Goal: Register for event/course

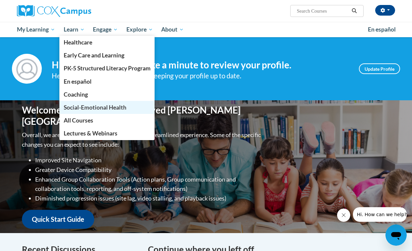
click at [88, 105] on span "Social-Emotional Health" at bounding box center [95, 107] width 63 height 7
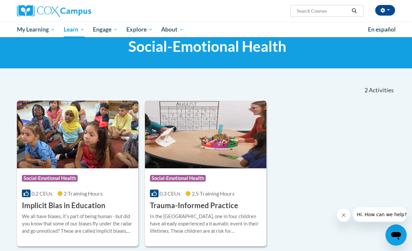
scroll to position [53, 0]
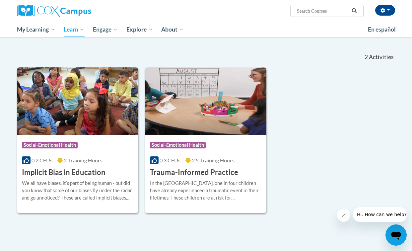
click at [190, 174] on h3 "Trauma-Informed Practice" at bounding box center [194, 172] width 88 height 10
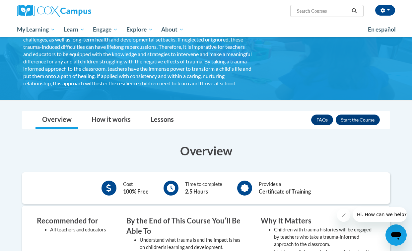
scroll to position [72, 0]
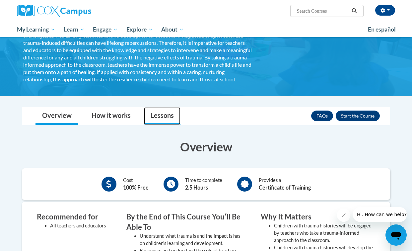
click at [153, 122] on link "Lessons" at bounding box center [162, 116] width 36 height 18
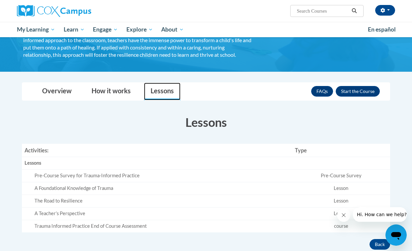
scroll to position [99, 0]
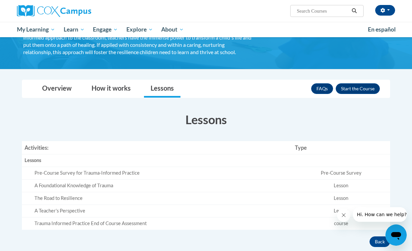
click at [120, 176] on div "Pre-Course Survey for Trauma-Informed Practice" at bounding box center [161, 172] width 255 height 7
click at [58, 95] on link "Overview" at bounding box center [56, 89] width 43 height 18
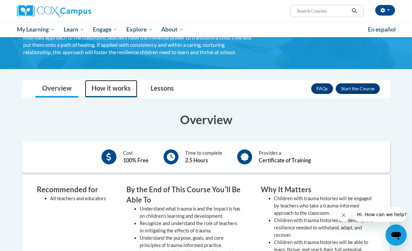
click at [106, 97] on link "How it works" at bounding box center [111, 89] width 52 height 18
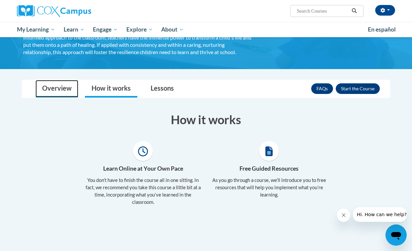
click at [70, 95] on link "Overview" at bounding box center [56, 89] width 43 height 18
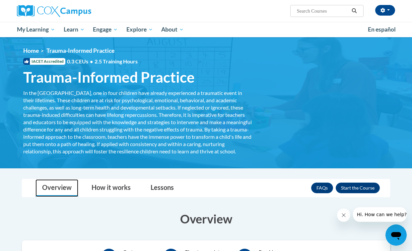
scroll to position [0, 0]
click at [348, 193] on button "Enroll" at bounding box center [358, 187] width 44 height 11
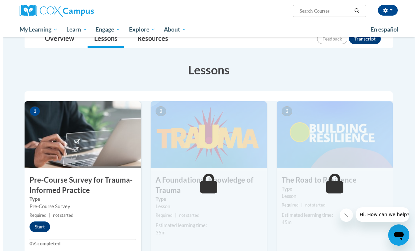
scroll to position [82, 0]
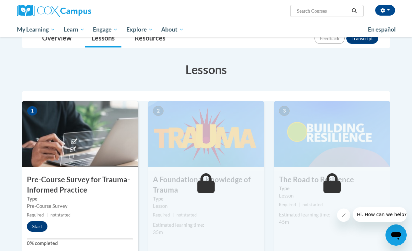
click at [41, 225] on button "Start" at bounding box center [37, 226] width 21 height 11
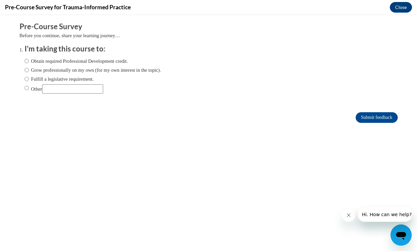
scroll to position [0, 0]
click at [25, 60] on input "Obtain required Professional Development credit." at bounding box center [27, 60] width 4 height 7
radio input "true"
click at [360, 117] on input "Submit feedback" at bounding box center [376, 117] width 42 height 11
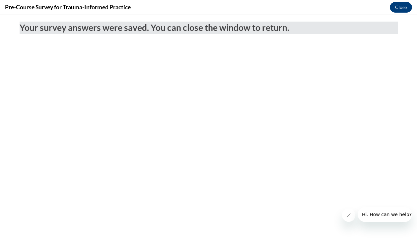
click at [397, 9] on button "Close" at bounding box center [401, 7] width 22 height 11
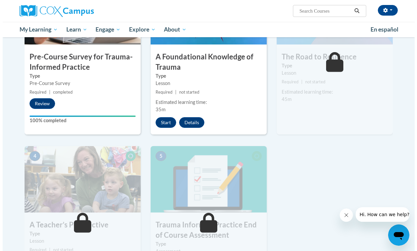
scroll to position [226, 0]
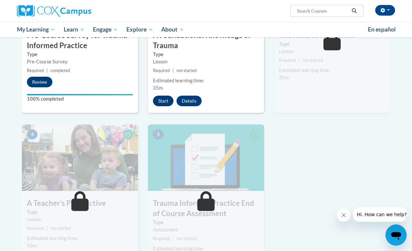
click at [161, 103] on button "Start" at bounding box center [163, 100] width 21 height 11
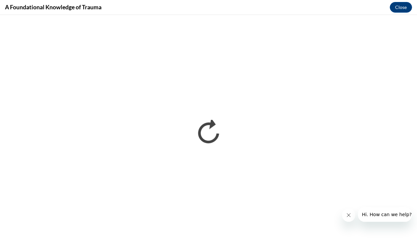
scroll to position [0, 0]
click at [348, 216] on icon "Close message from company" at bounding box center [348, 214] width 3 height 3
